Goal: Information Seeking & Learning: Understand process/instructions

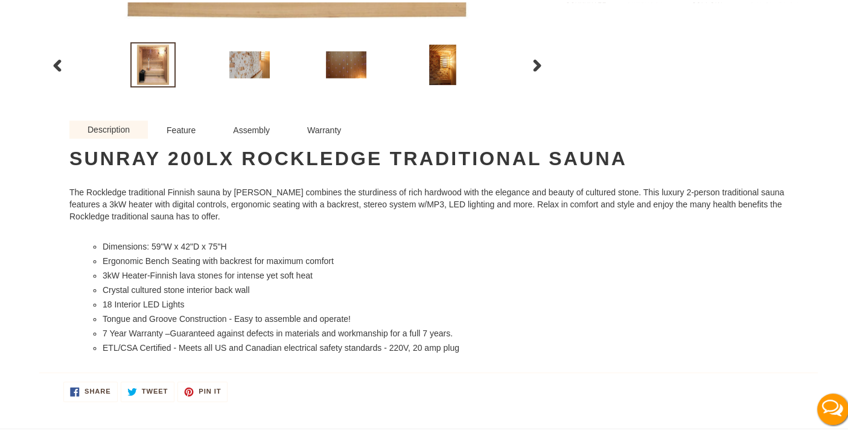
scroll to position [720, 0]
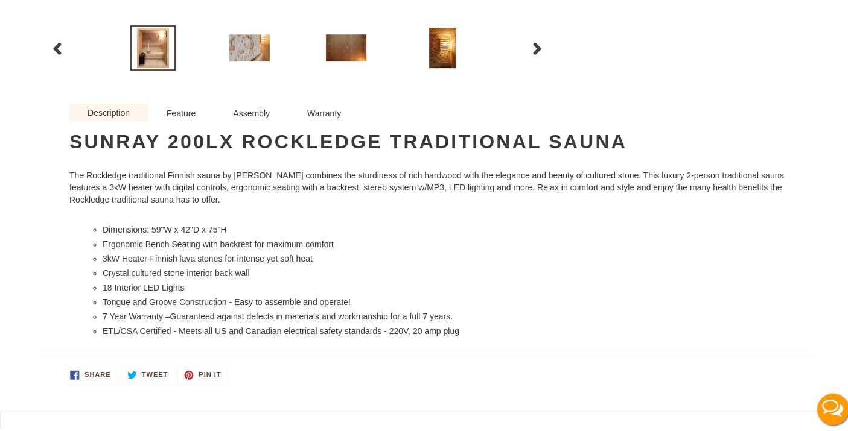
click at [248, 111] on link "Assembly" at bounding box center [251, 110] width 74 height 19
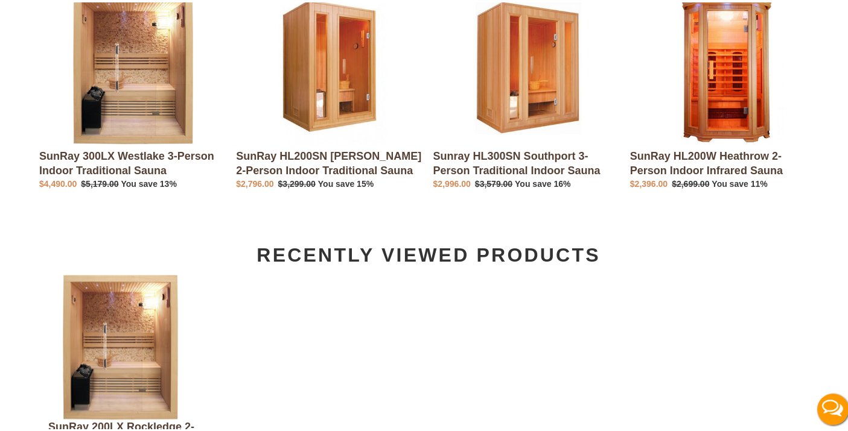
scroll to position [2579, 0]
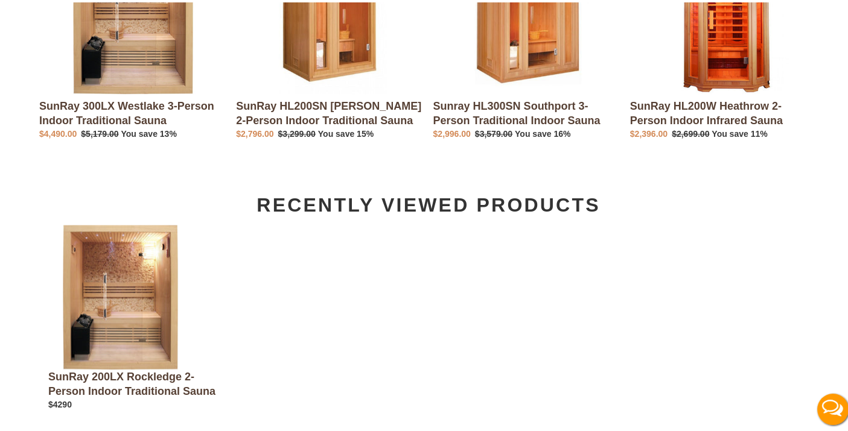
click at [147, 297] on img at bounding box center [120, 295] width 145 height 145
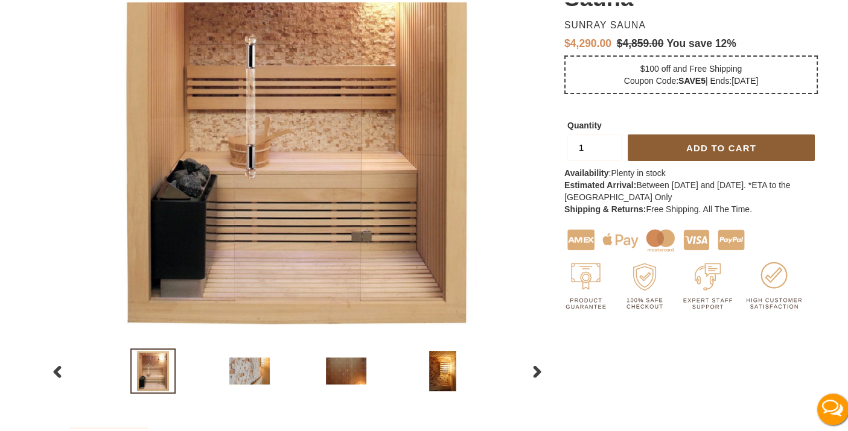
scroll to position [413, 0]
